Goal: Task Accomplishment & Management: Manage account settings

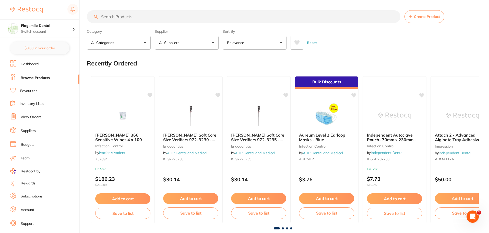
click at [46, 116] on li "View Orders" at bounding box center [44, 117] width 69 height 8
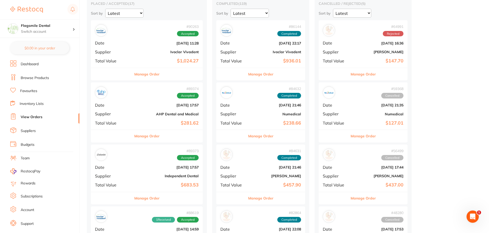
scroll to position [77, 0]
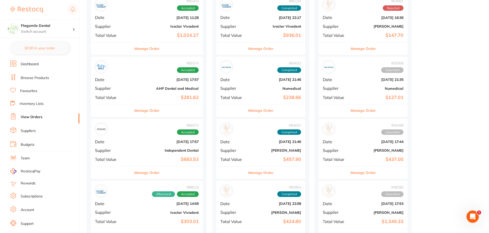
click at [167, 84] on div "# 89374 Accepted Date Aug 6 2025, 17:57 Supplier AHP Dental and Medical Total V…" at bounding box center [147, 80] width 112 height 47
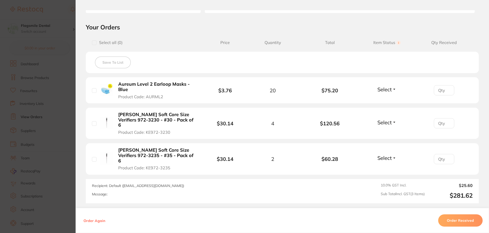
click at [72, 90] on section "Order ID: Restocq- 89374 Order Information Accepted Order Order Date Aug 6 2025…" at bounding box center [244, 116] width 489 height 233
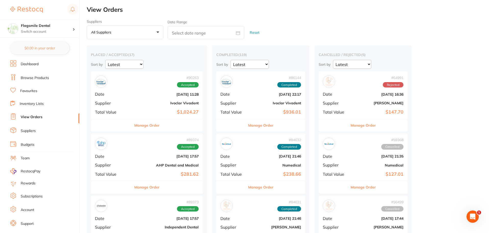
click at [121, 90] on div "# 90263 Accepted Date Aug 14 2025, 11:28 Supplier Ivoclar Vivadent Total Value …" at bounding box center [147, 94] width 112 height 47
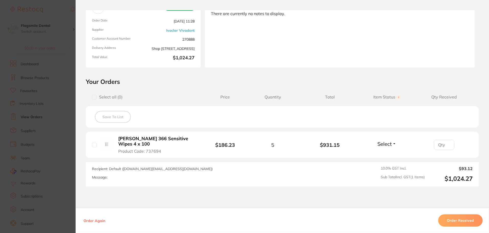
scroll to position [51, 0]
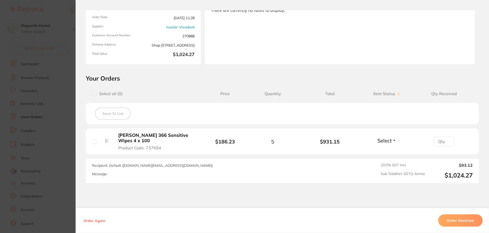
click at [52, 85] on section "Order ID: Restocq- 90263 Order Information Accepted Order Order Date Aug 14 202…" at bounding box center [244, 116] width 489 height 233
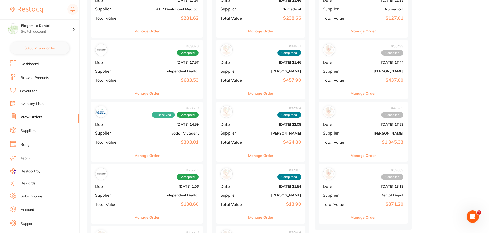
scroll to position [204, 0]
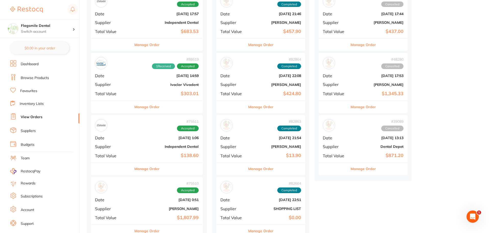
click at [117, 84] on span "Supplier" at bounding box center [111, 84] width 33 height 5
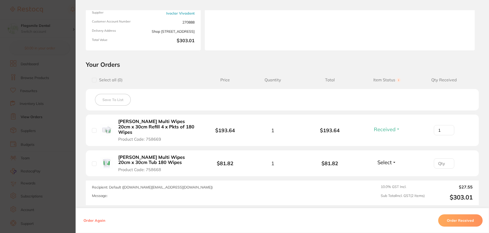
scroll to position [77, 0]
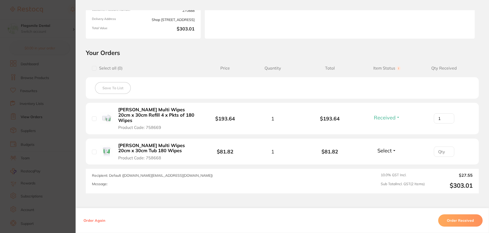
click at [53, 77] on section "Order ID: Restocq- 88619 Order Information 1 Received Accepted Order Order Date…" at bounding box center [244, 116] width 489 height 233
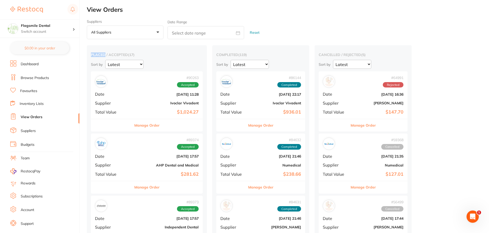
drag, startPoint x: 91, startPoint y: 54, endPoint x: 104, endPoint y: 55, distance: 13.3
click at [104, 55] on h2 "placed / accepted ( 17 )" at bounding box center [147, 54] width 112 height 5
click at [113, 54] on h2 "placed / accepted ( 17 )" at bounding box center [147, 54] width 112 height 5
drag, startPoint x: 109, startPoint y: 55, endPoint x: 127, endPoint y: 56, distance: 17.9
click at [127, 56] on h2 "placed / accepted ( 17 )" at bounding box center [147, 54] width 112 height 5
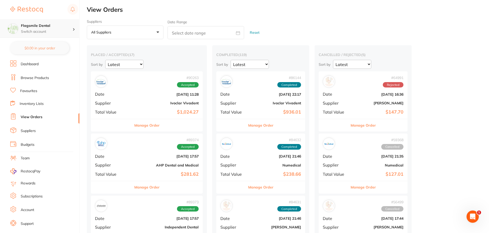
click at [39, 25] on h4 "Flagsmile Dental" at bounding box center [47, 25] width 52 height 5
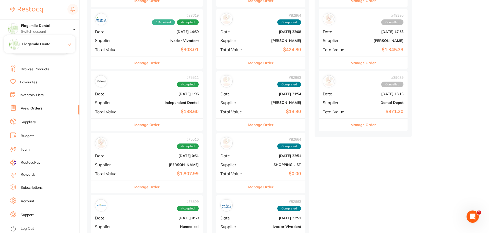
scroll to position [358, 0]
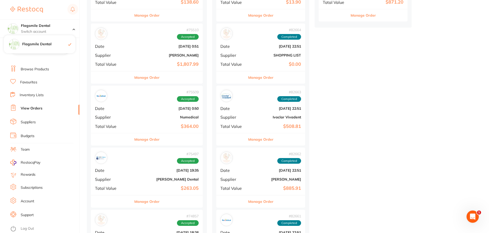
click at [25, 229] on link "Log Out" at bounding box center [27, 228] width 13 height 5
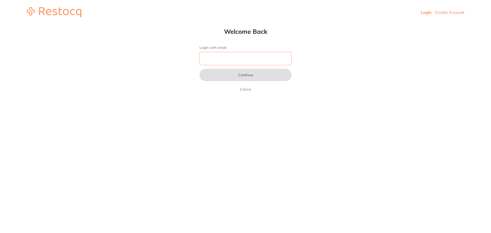
click at [217, 61] on input "Login with email" at bounding box center [245, 58] width 92 height 13
type input "[EMAIL_ADDRESS][DOMAIN_NAME]"
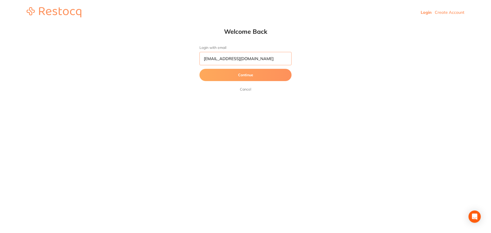
click at [244, 61] on input "dental@pangwen.net" at bounding box center [245, 58] width 92 height 13
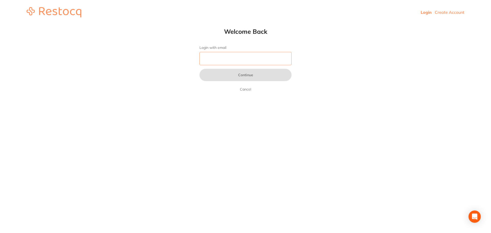
click at [254, 59] on input "Login with email" at bounding box center [245, 58] width 92 height 13
type input "[EMAIL_ADDRESS][DOMAIN_NAME]"
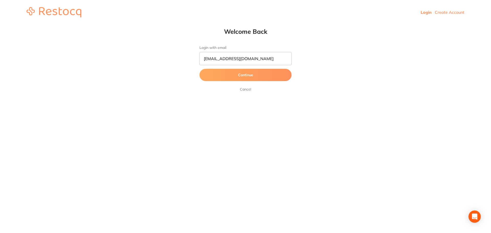
click at [227, 72] on button "Continue" at bounding box center [245, 75] width 92 height 12
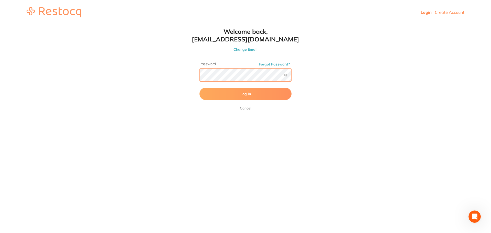
click at [199, 88] on button "Log In" at bounding box center [245, 94] width 92 height 12
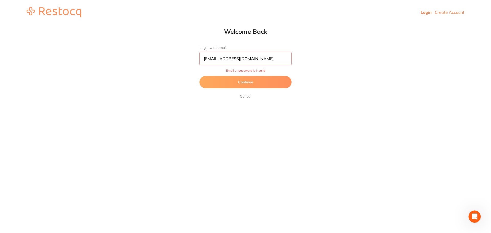
click at [226, 85] on button "Continue" at bounding box center [245, 82] width 92 height 12
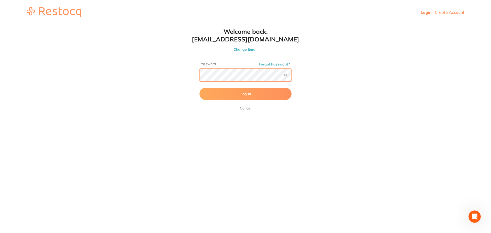
click at [166, 25] on html "Login Create Account Welcome Back Login with email rachaellosborne@gmail.com Co…" at bounding box center [245, 12] width 491 height 25
click at [199, 88] on button "Log In" at bounding box center [245, 94] width 92 height 12
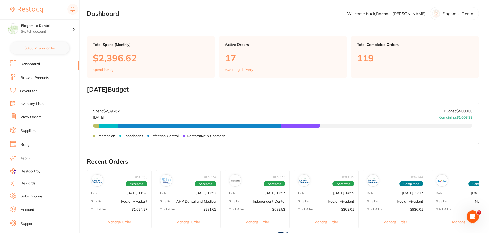
click at [32, 79] on link "Browse Products" at bounding box center [35, 77] width 28 height 5
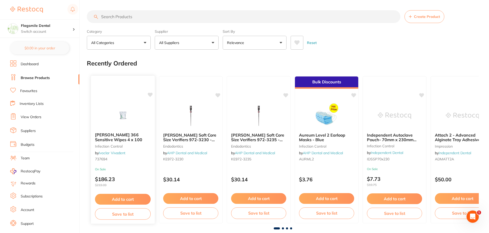
click at [113, 106] on img at bounding box center [122, 115] width 33 height 26
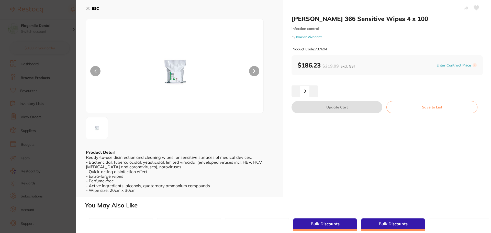
click at [308, 37] on link "Ivoclar Vivadent" at bounding box center [309, 37] width 26 height 4
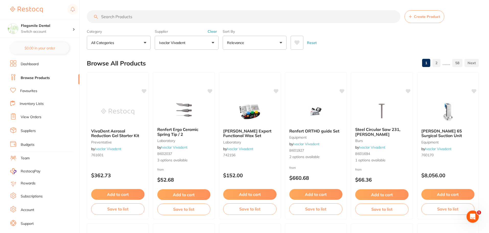
click at [137, 20] on input "search" at bounding box center [244, 16] width 314 height 13
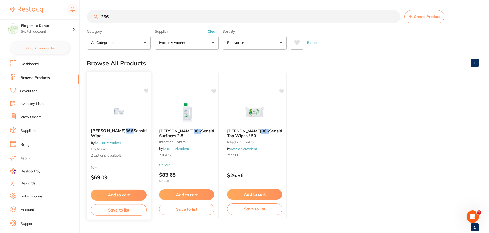
type input "366"
click at [108, 107] on img at bounding box center [118, 111] width 33 height 26
click at [100, 119] on div at bounding box center [119, 111] width 64 height 26
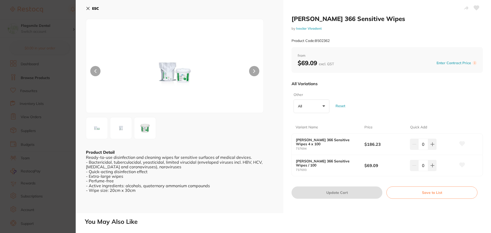
click at [147, 125] on img at bounding box center [145, 128] width 18 height 18
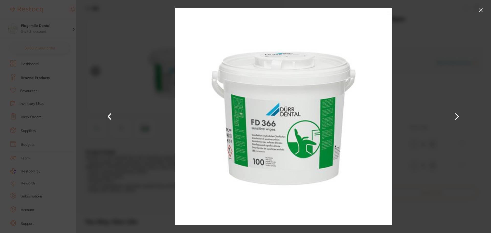
click at [125, 147] on div at bounding box center [283, 116] width 415 height 233
click at [477, 13] on button at bounding box center [480, 10] width 8 height 8
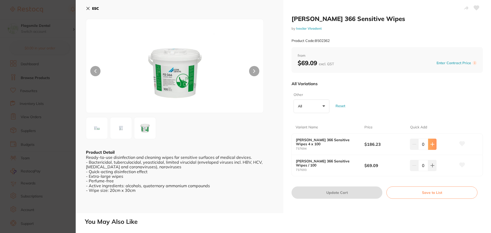
click at [432, 145] on icon at bounding box center [432, 144] width 4 height 4
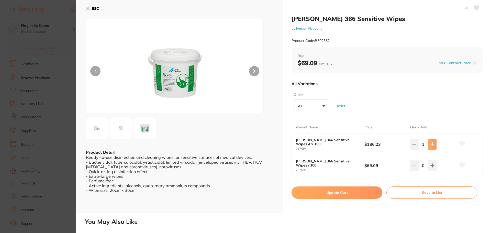
click at [432, 142] on icon at bounding box center [432, 144] width 4 height 4
type input "2"
click at [428, 150] on button at bounding box center [432, 143] width 8 height 11
click at [431, 146] on icon at bounding box center [432, 144] width 4 height 4
type input "2"
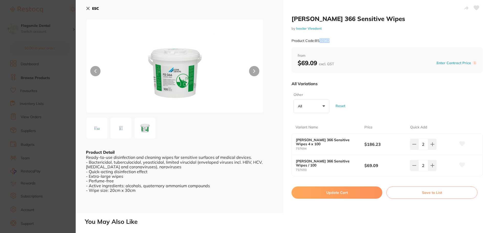
drag, startPoint x: 329, startPoint y: 41, endPoint x: 318, endPoint y: 40, distance: 11.0
click at [318, 40] on small "Product Code: B502362" at bounding box center [310, 41] width 38 height 4
drag, startPoint x: 316, startPoint y: 40, endPoint x: 329, endPoint y: 41, distance: 13.8
click at [329, 41] on small "Product Code: B502362" at bounding box center [310, 41] width 38 height 4
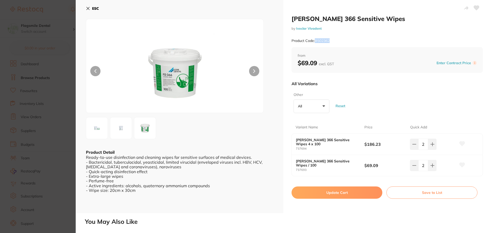
click at [329, 40] on small "Product Code: B502362" at bounding box center [310, 41] width 38 height 4
drag, startPoint x: 330, startPoint y: 40, endPoint x: 314, endPoint y: 40, distance: 15.6
click at [314, 40] on small "Product Code: B502362" at bounding box center [310, 41] width 38 height 4
click at [317, 40] on small "Product Code: B502362" at bounding box center [310, 41] width 38 height 4
click at [418, 148] on input "2" at bounding box center [423, 143] width 10 height 11
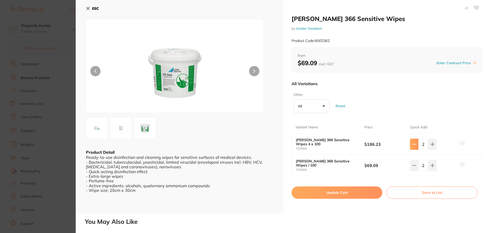
click at [415, 145] on button at bounding box center [414, 143] width 8 height 11
type input "1"
click at [413, 146] on icon at bounding box center [414, 144] width 4 height 4
type input "1"
click at [336, 192] on button "Update Cart" at bounding box center [336, 192] width 91 height 12
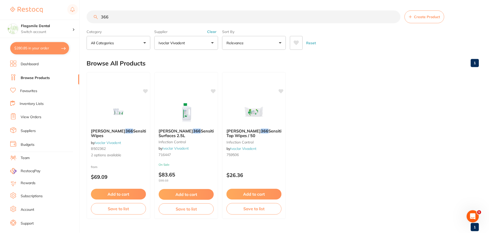
scroll to position [13, 0]
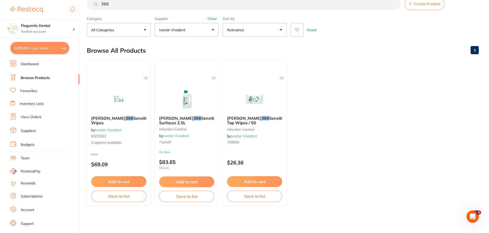
click at [48, 47] on button "$280.85 in your order" at bounding box center [39, 48] width 59 height 12
checkbox input "true"
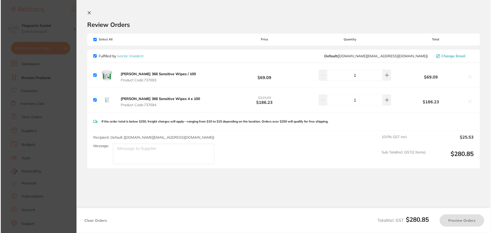
scroll to position [0, 0]
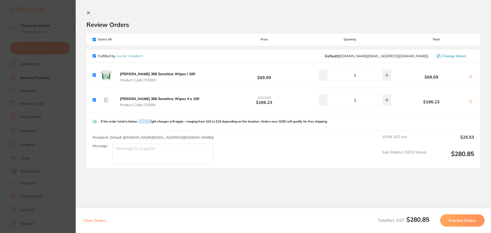
drag, startPoint x: 137, startPoint y: 120, endPoint x: 150, endPoint y: 123, distance: 13.5
click at [150, 123] on p "If the order total is below $250, freight charges will apply—ranging from $10 t…" at bounding box center [214, 122] width 227 height 4
click at [163, 124] on div "If the order total is below $250, freight charges will apply—ranging from $10 t…" at bounding box center [282, 121] width 393 height 18
click at [41, 99] on section "Update RRP Set your pre negotiated price for this item. Item Agreed RRP (excl. …" at bounding box center [245, 116] width 491 height 233
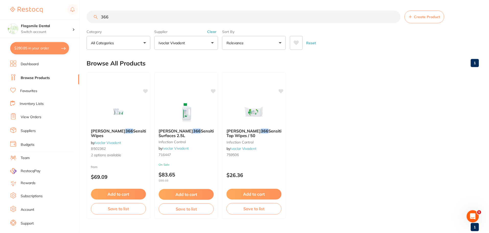
scroll to position [13, 0]
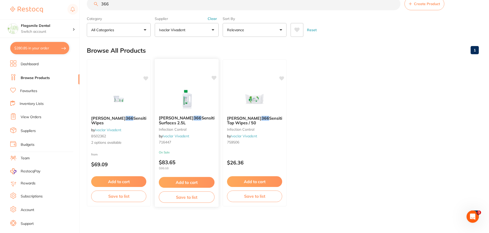
click at [172, 98] on img at bounding box center [186, 99] width 33 height 26
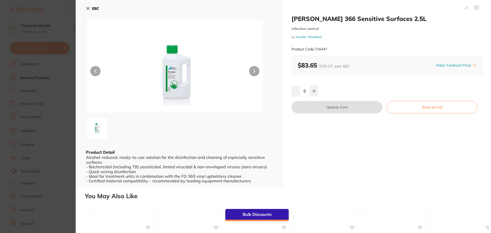
click at [251, 74] on button at bounding box center [254, 71] width 10 height 10
click at [253, 74] on button at bounding box center [254, 71] width 10 height 10
click at [93, 72] on button at bounding box center [95, 71] width 10 height 10
drag, startPoint x: 85, startPoint y: 7, endPoint x: 90, endPoint y: 13, distance: 7.5
click at [85, 7] on div "ESC Product Detail Alcohol-reduced, ready-to-use solution for the disinfection …" at bounding box center [179, 93] width 207 height 187
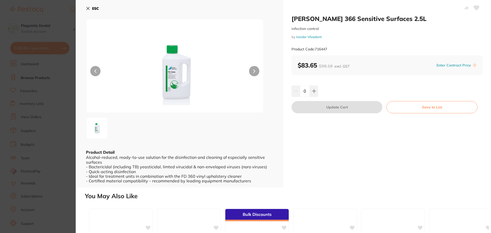
click at [98, 8] on b "ESC" at bounding box center [95, 8] width 7 height 5
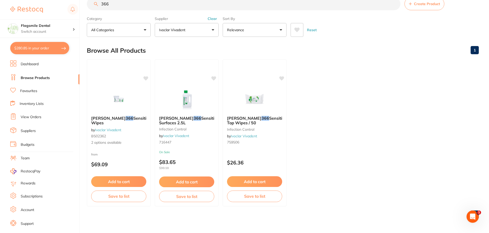
click at [42, 65] on li "Dashboard" at bounding box center [44, 64] width 69 height 8
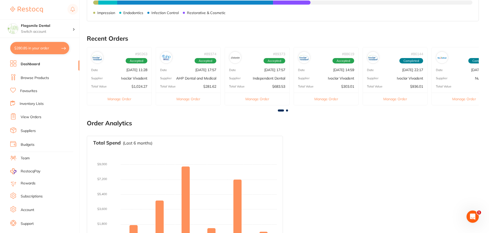
scroll to position [146, 0]
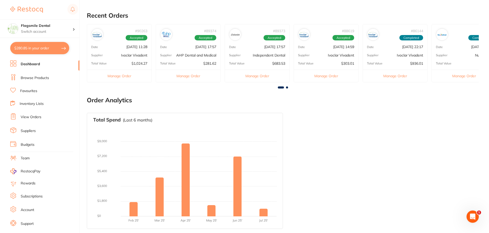
click at [35, 115] on link "View Orders" at bounding box center [31, 116] width 21 height 5
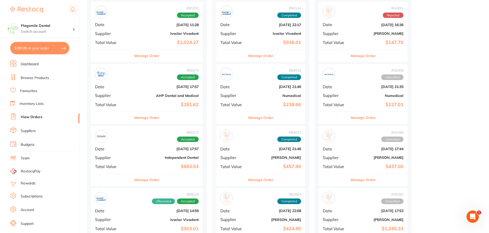
scroll to position [77, 0]
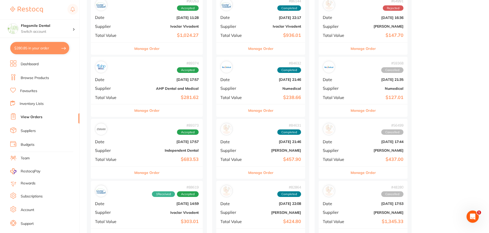
click at [143, 81] on b "[DATE] 17:57" at bounding box center [165, 79] width 66 height 4
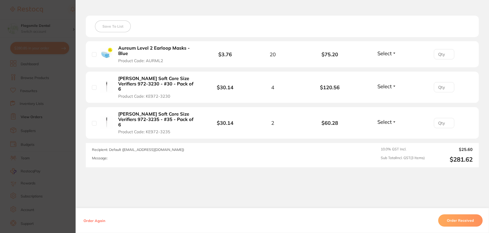
click at [447, 217] on button "Order Received" at bounding box center [460, 220] width 44 height 12
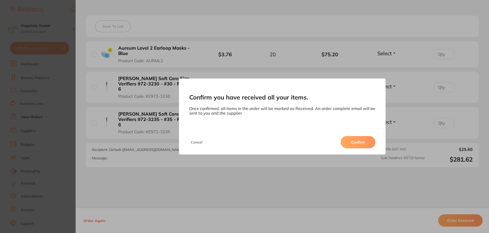
click at [352, 140] on button "Confirm" at bounding box center [358, 142] width 35 height 12
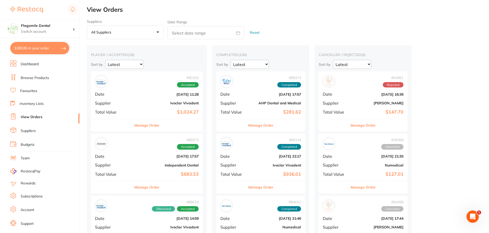
click at [153, 89] on div "# 90263 Accepted Date Aug 14 2025, 11:28 Supplier Ivoclar Vivadent Total Value …" at bounding box center [147, 94] width 112 height 47
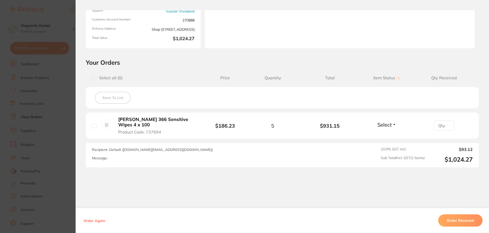
scroll to position [77, 0]
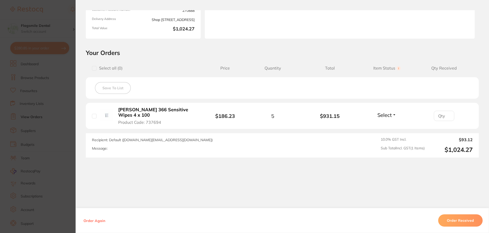
click at [462, 219] on button "Order Received" at bounding box center [460, 220] width 44 height 12
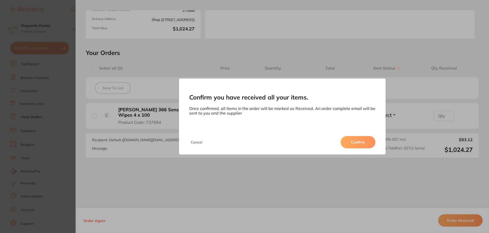
click at [359, 141] on button "Confirm" at bounding box center [358, 142] width 35 height 12
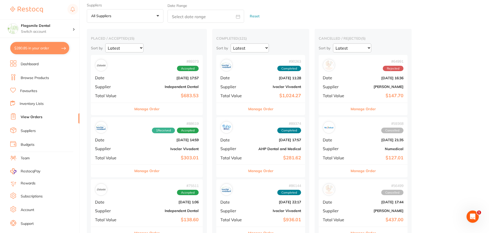
scroll to position [26, 0]
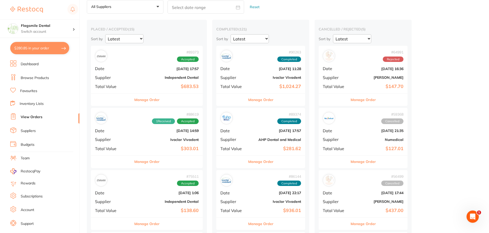
click at [151, 84] on b "$683.53" at bounding box center [165, 86] width 66 height 5
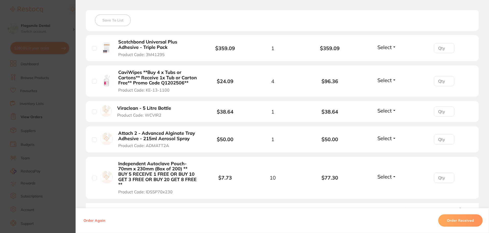
scroll to position [153, 0]
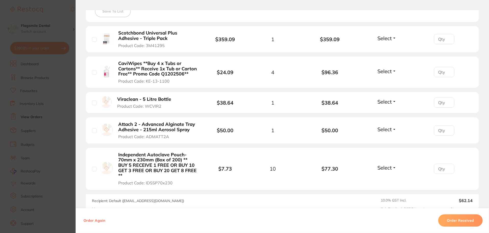
click at [387, 131] on span "Select" at bounding box center [385, 129] width 14 height 6
click at [385, 139] on span "Received" at bounding box center [387, 140] width 13 height 4
click at [389, 38] on span "Select" at bounding box center [385, 38] width 14 height 6
click at [387, 49] on span "Received" at bounding box center [387, 49] width 13 height 4
click at [376, 102] on button "Select" at bounding box center [387, 101] width 22 height 6
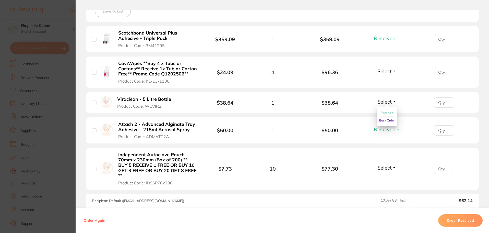
click at [386, 113] on span "Received" at bounding box center [387, 113] width 13 height 4
click at [383, 69] on span "Select" at bounding box center [385, 71] width 14 height 6
click at [382, 83] on span "Received" at bounding box center [387, 82] width 13 height 4
click at [383, 167] on span "Select" at bounding box center [385, 167] width 14 height 6
click at [386, 178] on span "Received" at bounding box center [387, 179] width 13 height 4
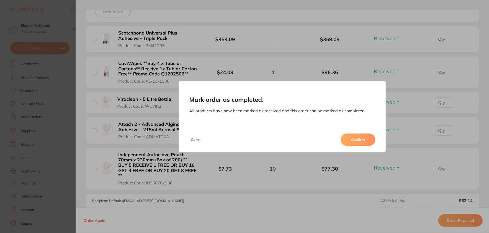
click at [365, 138] on button "Confirm" at bounding box center [358, 139] width 35 height 12
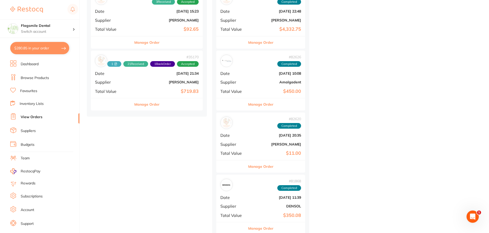
scroll to position [818, 0]
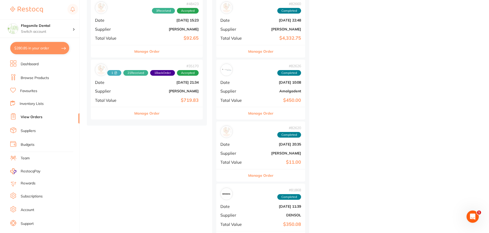
click at [120, 102] on span "Total Value" at bounding box center [111, 100] width 33 height 5
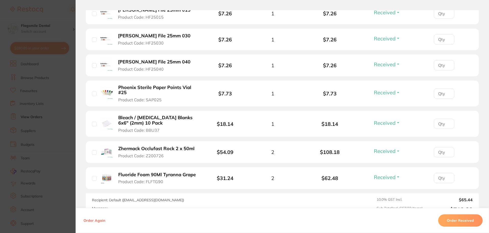
scroll to position [662, 0]
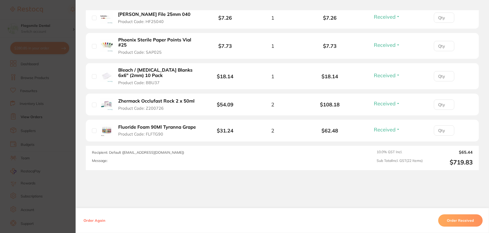
click at [32, 84] on section "Order ID: Restocq- 35170 Order Information 21 Received 1 Back Order Accepted Or…" at bounding box center [244, 116] width 489 height 233
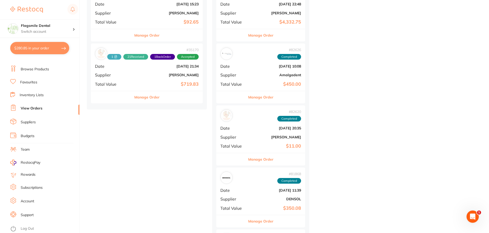
scroll to position [843, 0]
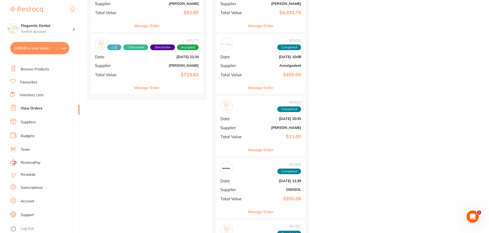
click at [148, 87] on button "Manage Order" at bounding box center [146, 88] width 25 height 12
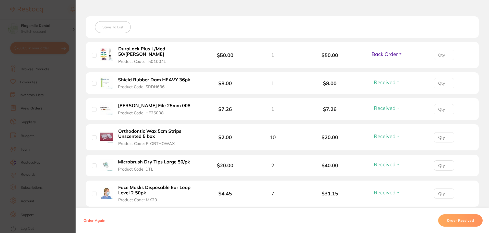
scroll to position [153, 0]
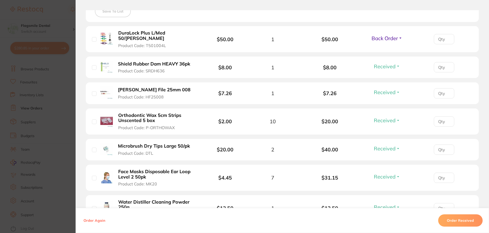
click at [447, 216] on button "Order Received" at bounding box center [460, 220] width 44 height 12
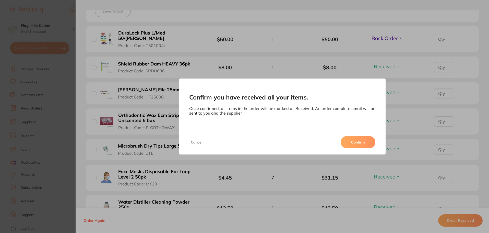
click at [365, 142] on button "Confirm" at bounding box center [358, 142] width 35 height 12
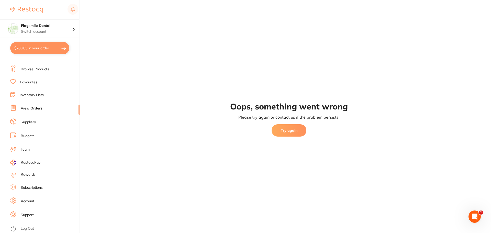
click at [292, 131] on button "Try again" at bounding box center [288, 130] width 35 height 12
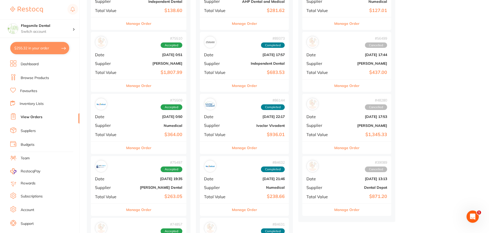
scroll to position [179, 0]
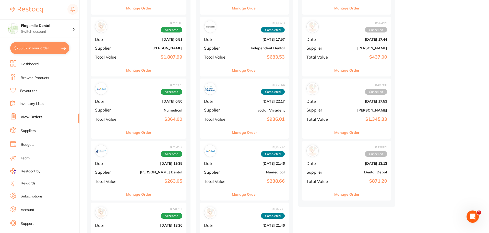
click at [127, 53] on div "# 75510 Accepted Date Apr 3 2025, 0:51 Supplier Adam Dental Total Value $1,807.…" at bounding box center [139, 40] width 96 height 47
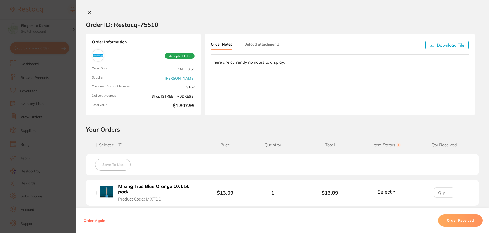
click at [452, 217] on button "Order Received" at bounding box center [460, 220] width 44 height 12
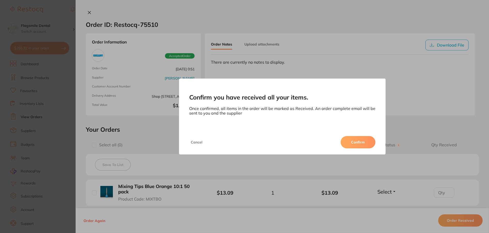
click at [356, 144] on button "Confirm" at bounding box center [358, 142] width 35 height 12
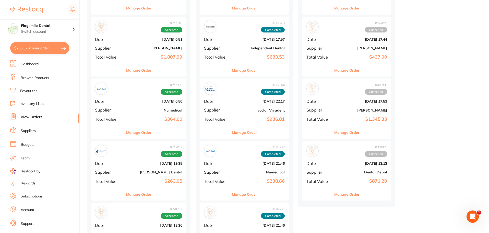
click at [134, 49] on b "[PERSON_NAME]" at bounding box center [154, 48] width 55 height 4
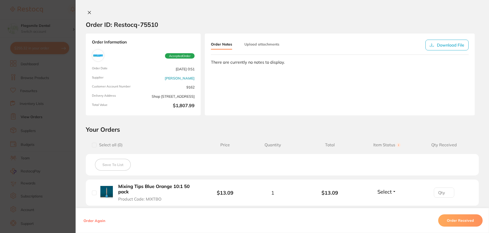
click at [451, 217] on button "Order Received" at bounding box center [460, 220] width 44 height 12
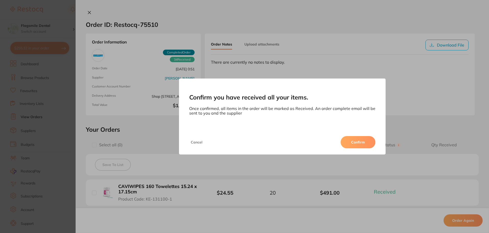
click at [356, 139] on button "Confirm" at bounding box center [358, 142] width 35 height 12
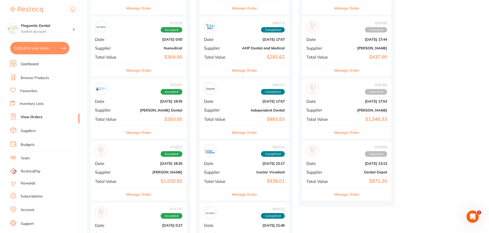
click at [133, 45] on div "# 75509 Accepted Date Apr 3 2025, 0:50 Supplier Numedical Total Value $364.00" at bounding box center [139, 40] width 96 height 47
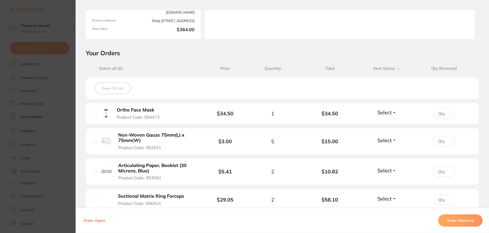
scroll to position [77, 0]
click at [453, 217] on button "Order Received" at bounding box center [460, 220] width 44 height 12
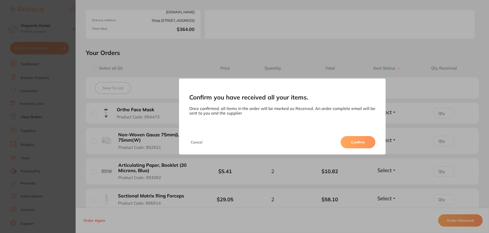
click at [354, 143] on button "Confirm" at bounding box center [358, 142] width 35 height 12
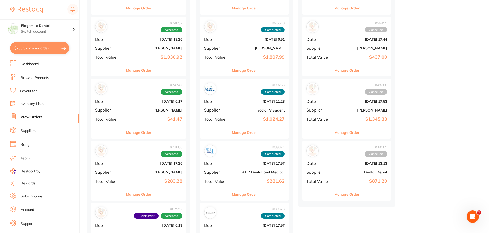
click at [122, 46] on span "Supplier" at bounding box center [109, 48] width 28 height 5
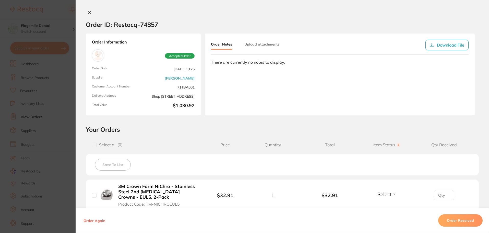
click at [451, 220] on button "Order Received" at bounding box center [460, 220] width 44 height 12
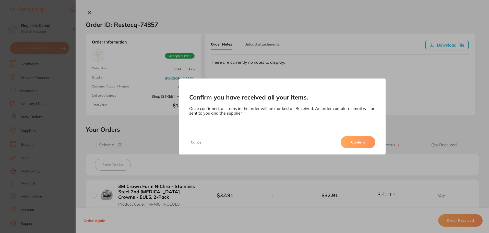
click at [364, 143] on button "Confirm" at bounding box center [358, 142] width 35 height 12
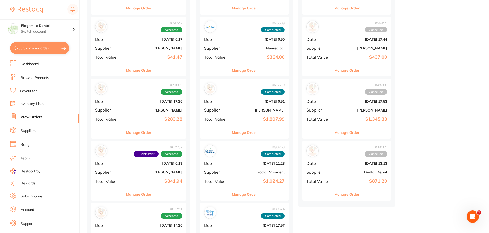
click at [131, 58] on b "$41.47" at bounding box center [154, 56] width 55 height 5
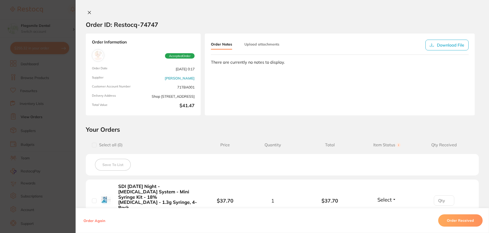
click at [457, 219] on button "Order Received" at bounding box center [460, 220] width 44 height 12
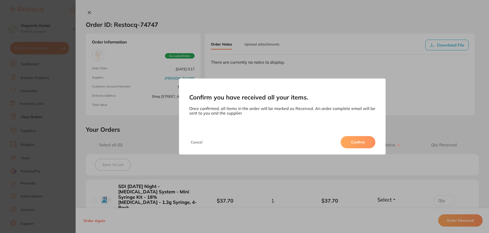
click at [359, 144] on button "Confirm" at bounding box center [358, 142] width 35 height 12
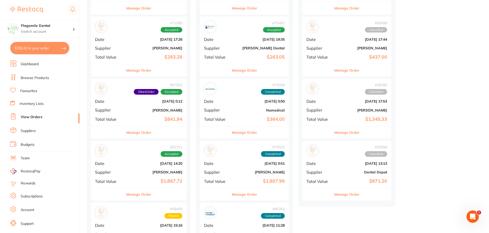
click at [134, 53] on div "# 71080 Accepted Date Feb 20 2025, 17:26 Supplier Henry Schein Halas Total Valu…" at bounding box center [139, 40] width 96 height 47
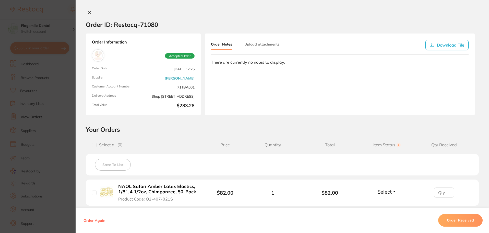
click at [471, 223] on button "Order Received" at bounding box center [460, 220] width 44 height 12
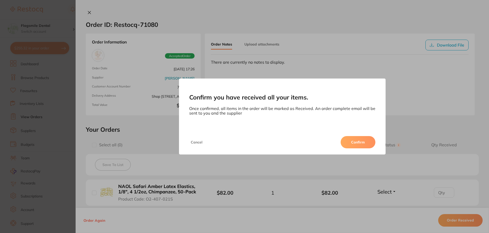
click at [353, 143] on button "Confirm" at bounding box center [358, 142] width 35 height 12
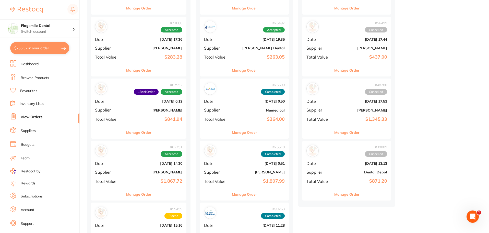
click at [353, 143] on div "# 39089 Cancelled Date May 19 2024, 13:13 Supplier Dental Depot Total Value $87…" at bounding box center [347, 164] width 89 height 47
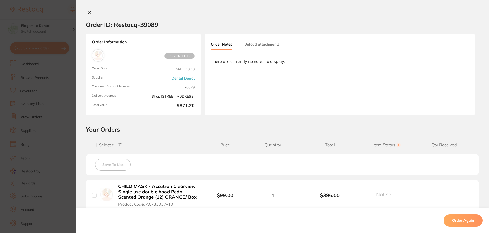
click at [85, 9] on div "Order ID: Restocq- 39089 Order Information Cancelled Order Order Date May 19 20…" at bounding box center [283, 116] width 414 height 233
click at [89, 11] on icon at bounding box center [89, 12] width 3 height 3
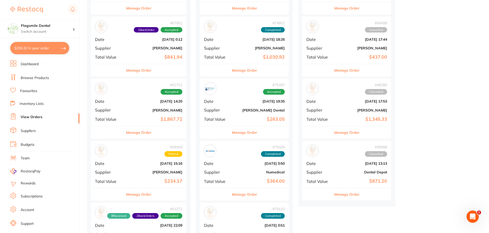
click at [149, 58] on b "$841.94" at bounding box center [154, 56] width 55 height 5
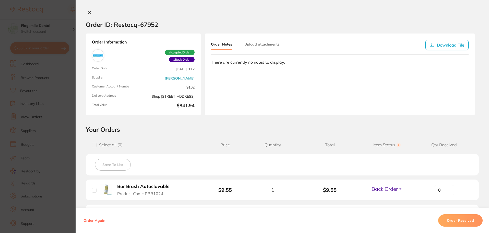
click at [447, 216] on button "Order Received" at bounding box center [460, 220] width 44 height 12
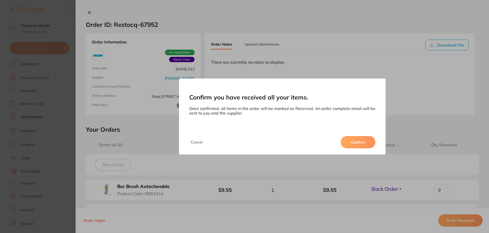
click at [363, 148] on div "Cancel Confirm" at bounding box center [282, 142] width 207 height 25
click at [361, 146] on button "Confirm" at bounding box center [358, 142] width 35 height 12
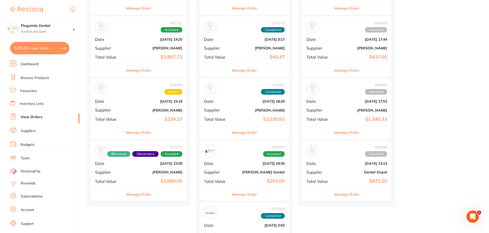
click at [133, 59] on b "$1,867.72" at bounding box center [154, 56] width 55 height 5
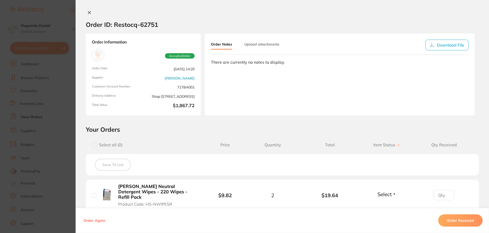
click at [452, 218] on button "Order Received" at bounding box center [460, 220] width 44 height 12
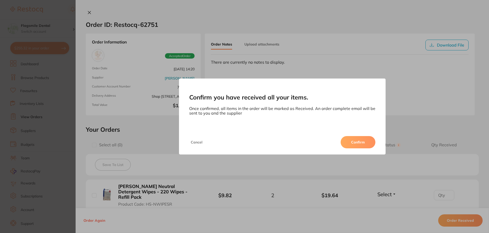
click at [360, 143] on button "Confirm" at bounding box center [358, 142] width 35 height 12
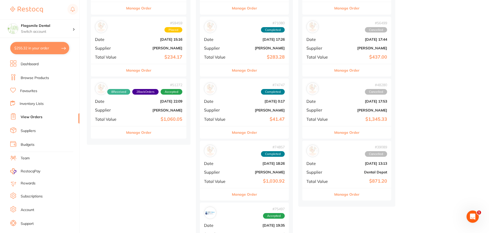
click at [136, 63] on div "# 59459 Placed Date Nov 5 2024, 15:16 Supplier Henry Schein Halas Total Value $…" at bounding box center [139, 40] width 96 height 47
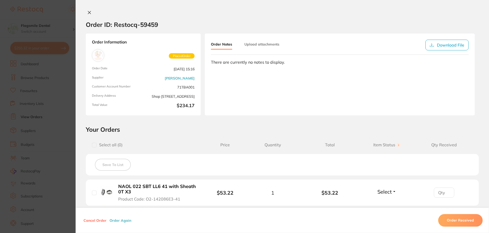
click at [449, 216] on button "Order Received" at bounding box center [460, 220] width 44 height 12
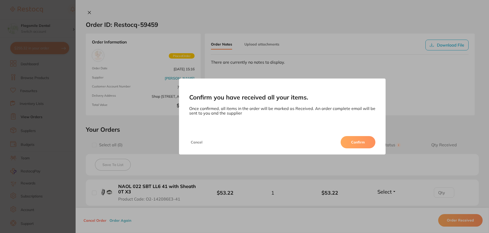
click at [358, 146] on button "Confirm" at bounding box center [358, 142] width 35 height 12
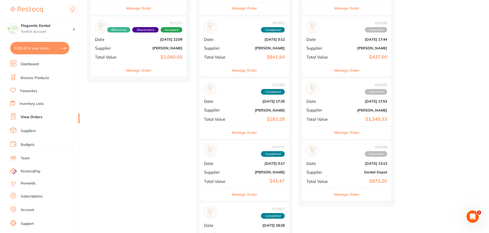
click at [130, 50] on b "[PERSON_NAME]" at bounding box center [154, 48] width 55 height 4
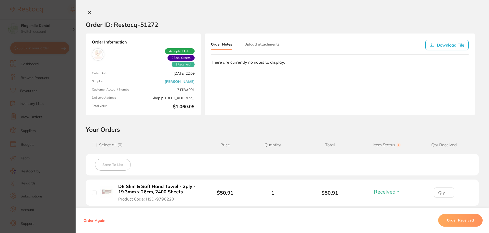
click at [455, 217] on button "Order Received" at bounding box center [460, 220] width 44 height 12
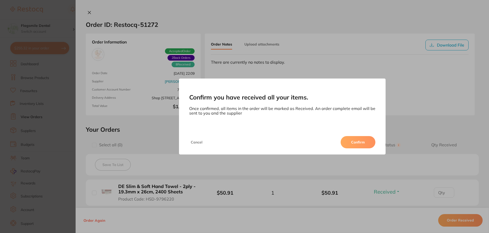
click at [354, 146] on button "Confirm" at bounding box center [358, 142] width 35 height 12
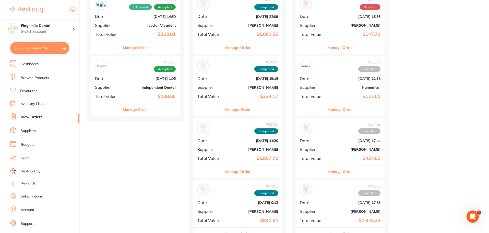
scroll to position [77, 0]
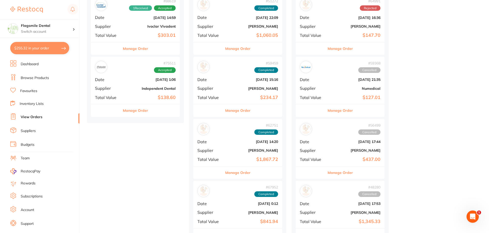
click at [126, 85] on div "# 75511 Accepted Date Apr 3 2025, 1:06 Supplier Independent Dental Total Value …" at bounding box center [135, 80] width 89 height 47
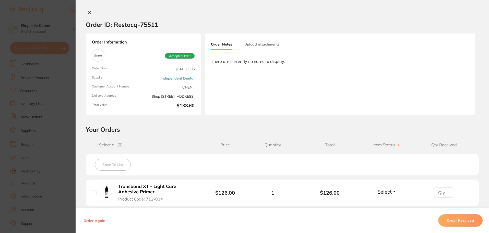
click at [460, 223] on button "Order Received" at bounding box center [460, 220] width 44 height 12
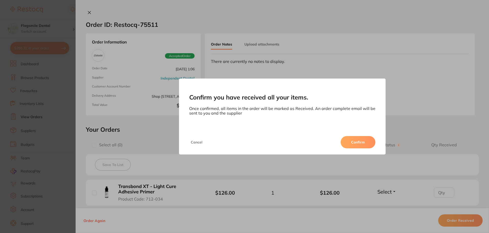
click at [356, 144] on button "Confirm" at bounding box center [358, 142] width 35 height 12
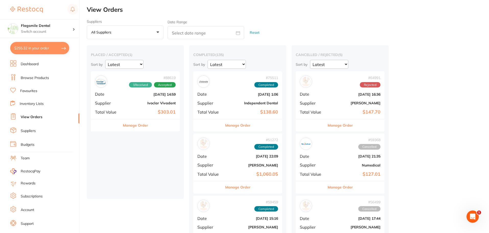
click at [121, 96] on div "# 88619 1 Received Accepted Date Aug 2 2025, 14:59 Supplier Ivoclar Vivadent To…" at bounding box center [135, 94] width 89 height 47
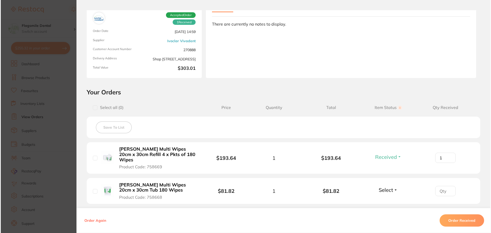
scroll to position [77, 0]
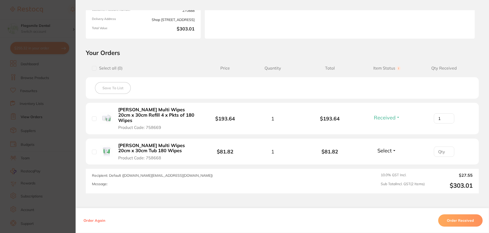
click at [45, 95] on section "Order ID: Restocq- 88619 Order Information 1 Received Accepted Order Order Date…" at bounding box center [244, 116] width 489 height 233
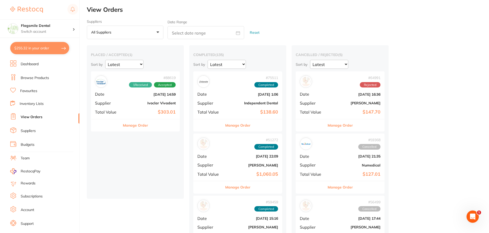
click at [52, 51] on button "$255.32 in your order" at bounding box center [39, 48] width 59 height 12
checkbox input "true"
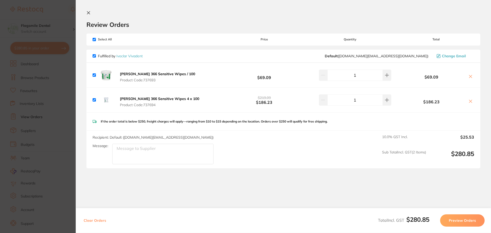
click at [449, 218] on button "Preview Orders" at bounding box center [462, 220] width 44 height 12
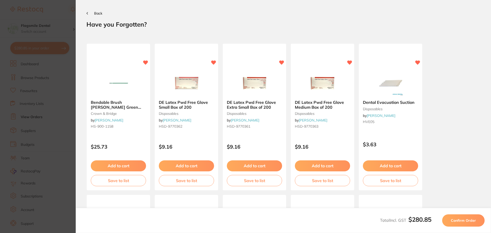
click at [460, 220] on span "Confirm Order" at bounding box center [462, 220] width 25 height 5
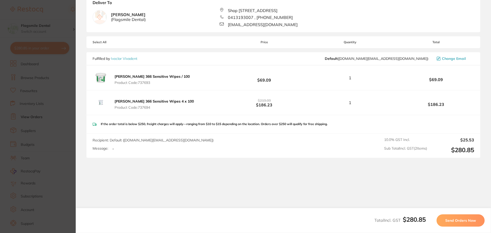
scroll to position [45, 0]
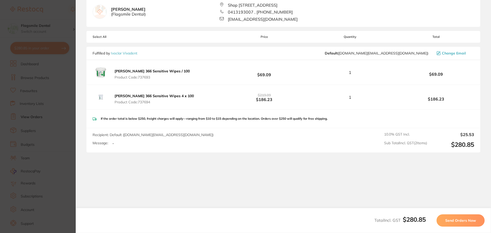
click at [123, 144] on div "Message: -" at bounding box center [154, 143] width 125 height 5
click at [115, 142] on div "Message: -" at bounding box center [154, 143] width 125 height 5
click at [454, 217] on button "Send Orders Now" at bounding box center [460, 220] width 48 height 12
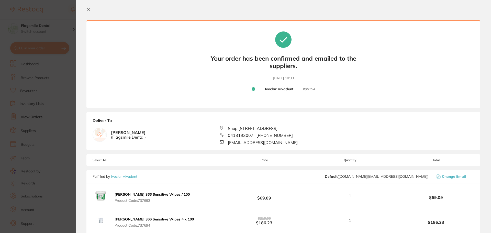
scroll to position [0, 0]
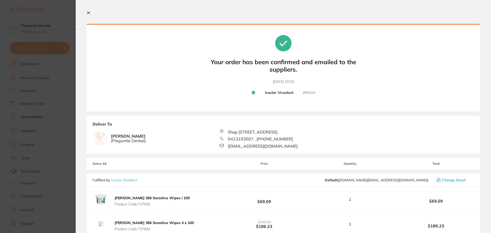
click at [85, 13] on section "Your orders are being processed and we will notify you once we have placed the …" at bounding box center [283, 116] width 415 height 233
click at [89, 14] on icon at bounding box center [88, 12] width 3 height 3
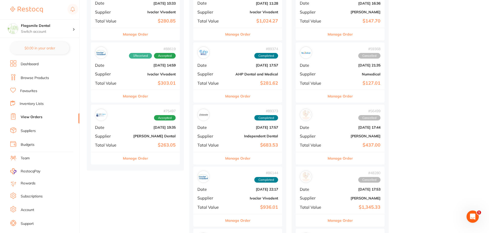
scroll to position [103, 0]
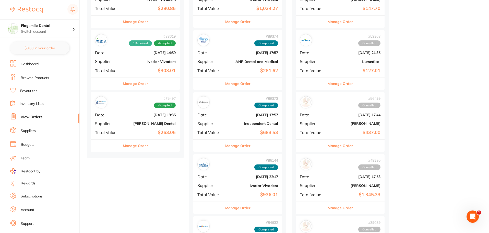
click at [132, 125] on b "[PERSON_NAME] Dental" at bounding box center [150, 123] width 51 height 4
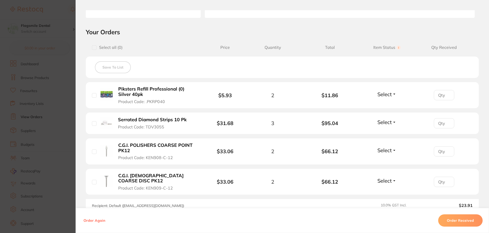
scroll to position [102, 0]
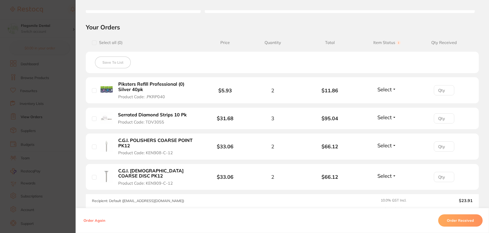
click at [451, 217] on button "Order Received" at bounding box center [460, 220] width 44 height 12
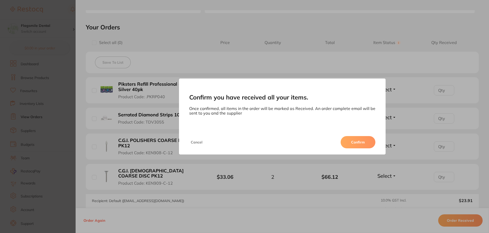
click at [365, 139] on button "Confirm" at bounding box center [358, 142] width 35 height 12
